Goal: Task Accomplishment & Management: Complete application form

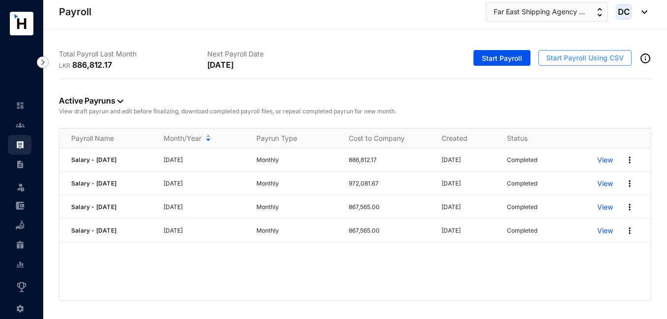
click at [566, 59] on span "Start Payroll Using CSV" at bounding box center [585, 58] width 78 height 10
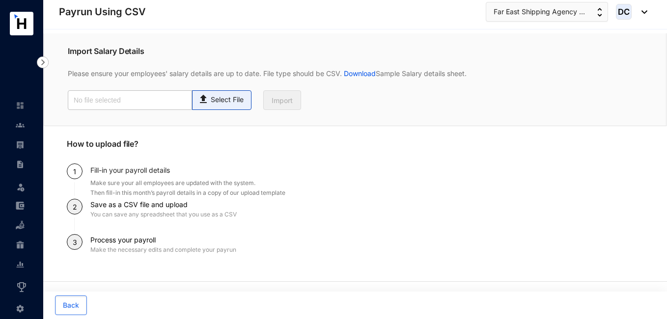
click at [211, 99] on p "Select File" at bounding box center [227, 100] width 33 height 10
click at [0, 0] on input "Select File" at bounding box center [0, 0] width 0 height 0
click at [16, 127] on img at bounding box center [20, 125] width 9 height 9
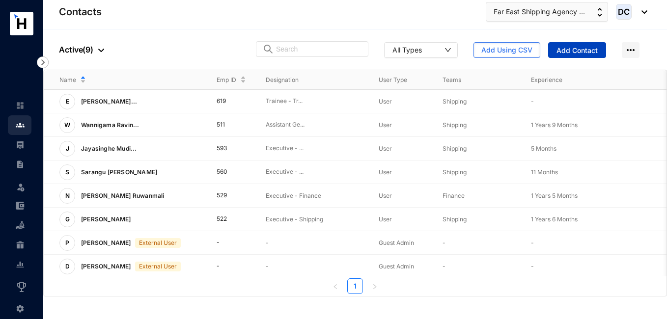
click at [569, 50] on span "Add Contact" at bounding box center [576, 51] width 41 height 10
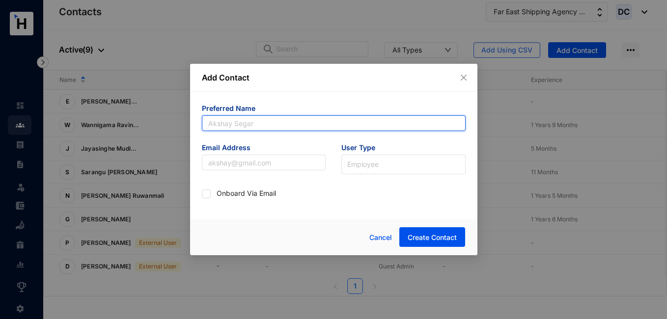
click at [312, 123] on input "text" at bounding box center [334, 123] width 264 height 16
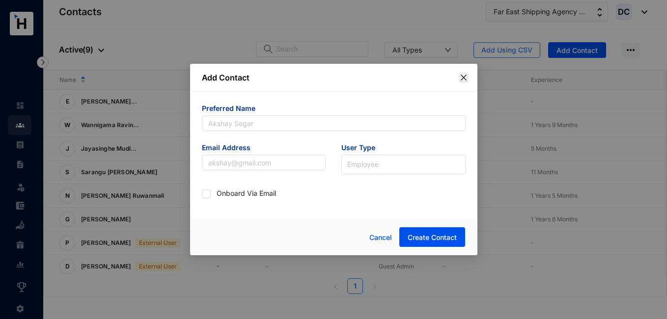
click at [463, 78] on icon "close" at bounding box center [463, 78] width 6 height 6
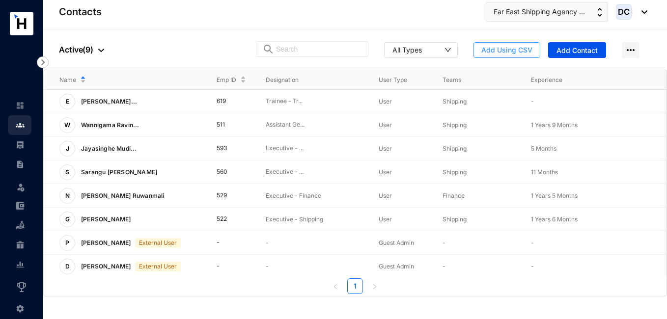
click at [501, 54] on span "Add Using CSV" at bounding box center [506, 50] width 51 height 10
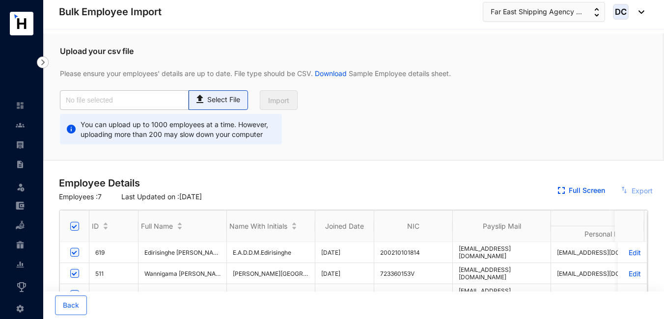
checkbox input "true"
click at [223, 99] on p "Select File" at bounding box center [223, 100] width 33 height 10
click at [0, 0] on input "Select File" at bounding box center [0, 0] width 0 height 0
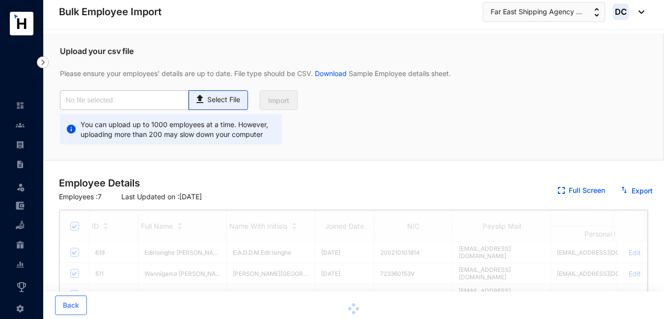
type input "Employees.csv"
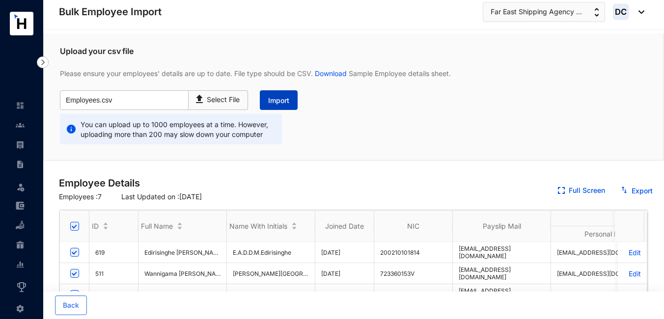
click at [273, 102] on span "Import" at bounding box center [278, 101] width 21 height 10
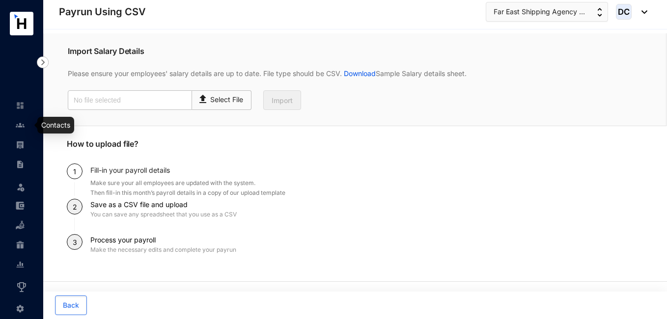
click at [24, 123] on img at bounding box center [20, 125] width 9 height 9
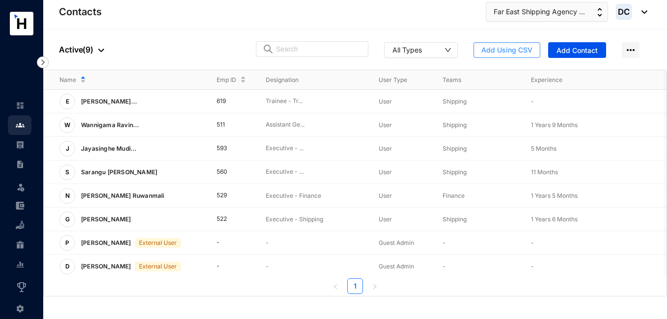
click at [507, 52] on span "Add Using CSV" at bounding box center [506, 50] width 51 height 10
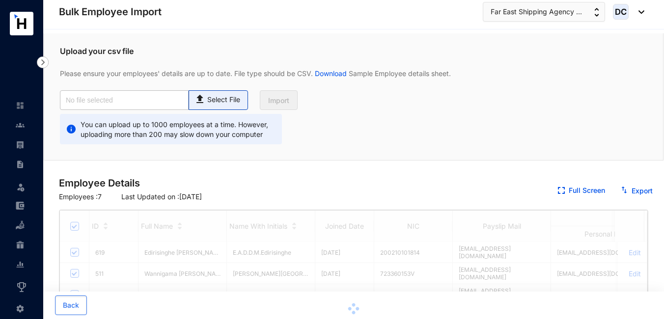
click at [223, 99] on p "Select File" at bounding box center [223, 100] width 33 height 10
click at [0, 0] on input "Select File" at bounding box center [0, 0] width 0 height 0
type input "Employees.csv"
click at [277, 100] on span "Import" at bounding box center [278, 101] width 21 height 10
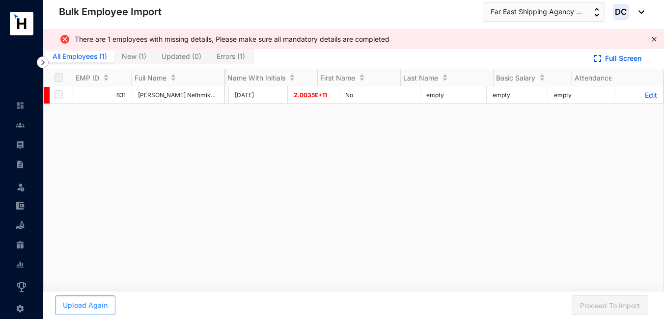
click at [84, 301] on span "Upload Again" at bounding box center [85, 306] width 45 height 10
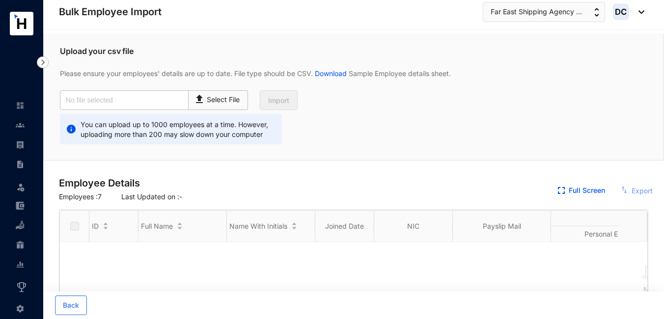
checkbox input "true"
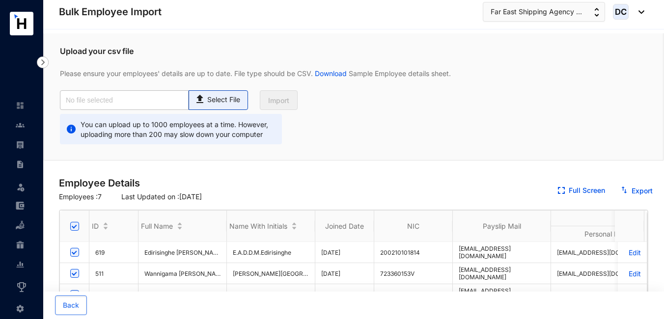
click at [212, 96] on p "Select File" at bounding box center [223, 100] width 33 height 10
click at [0, 0] on input "Select File" at bounding box center [0, 0] width 0 height 0
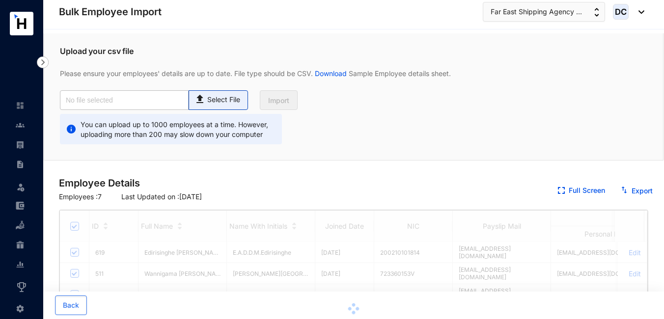
type input "Employees.csv"
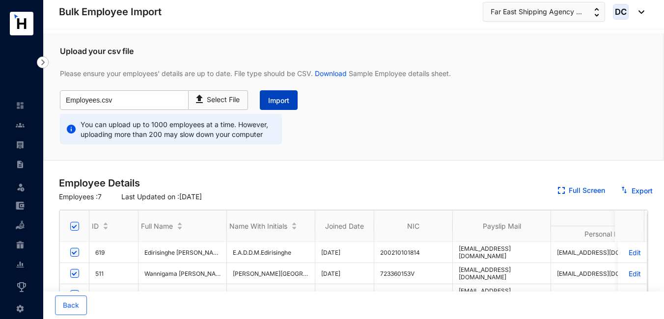
click at [278, 102] on span "Import" at bounding box center [278, 101] width 21 height 10
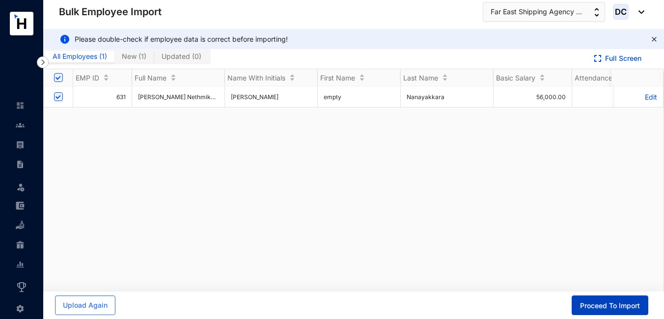
click at [600, 307] on span "Proceed To Import" at bounding box center [610, 306] width 60 height 10
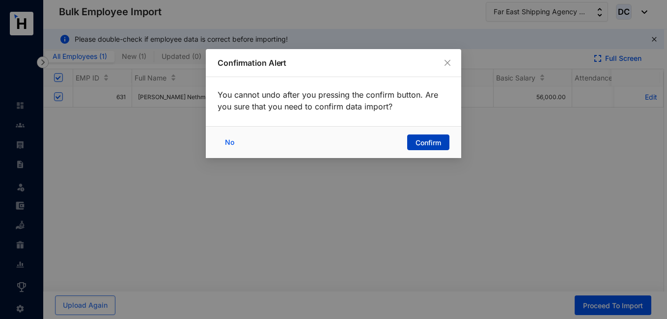
click at [420, 142] on span "Confirm" at bounding box center [429, 143] width 26 height 10
